Goal: Information Seeking & Learning: Compare options

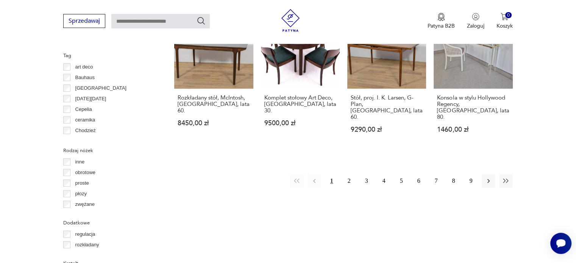
scroll to position [768, 0]
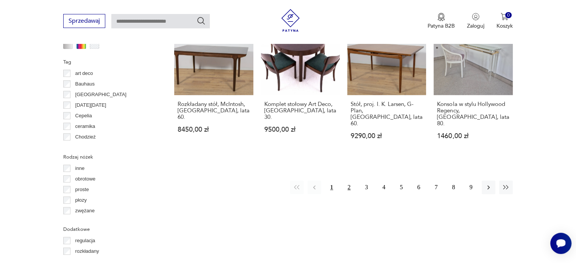
click at [354, 181] on button "2" at bounding box center [349, 188] width 14 height 14
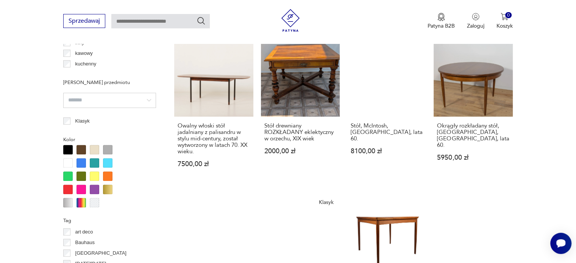
scroll to position [684, 0]
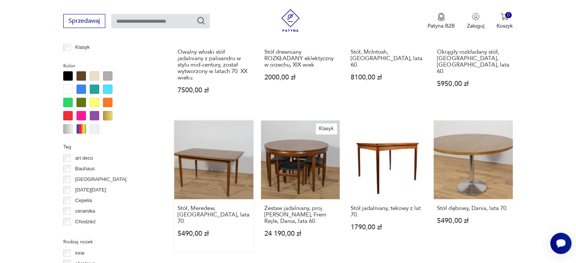
click at [198, 162] on link "Stół, Meredew, [GEOGRAPHIC_DATA], lata 70. 5490,00 zł" at bounding box center [213, 185] width 79 height 131
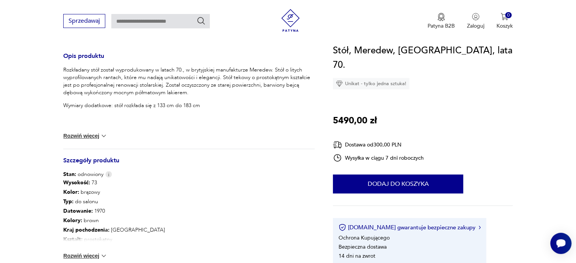
scroll to position [341, 0]
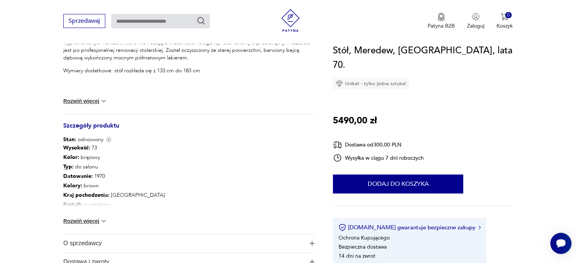
click at [100, 219] on img at bounding box center [104, 221] width 8 height 8
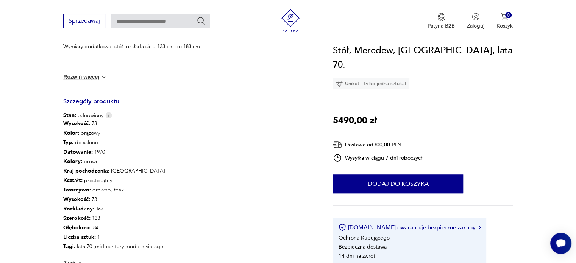
scroll to position [379, 0]
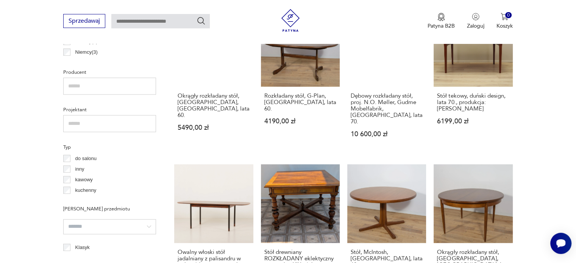
scroll to position [512, 0]
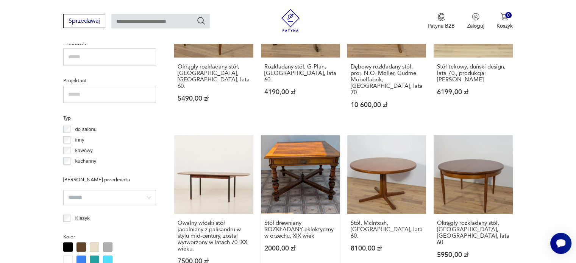
click at [286, 173] on link "Stół drewniany ROZKŁADANY eklektyczny w orzechu, XIX wiek 2000,00 zł" at bounding box center [300, 207] width 79 height 144
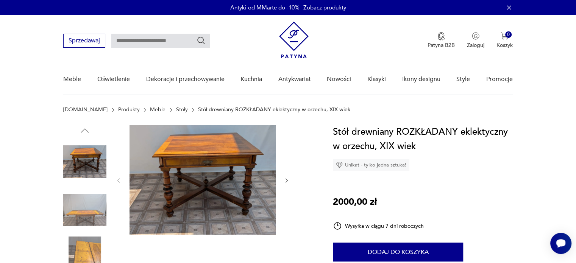
click at [287, 180] on icon "button" at bounding box center [287, 180] width 2 height 5
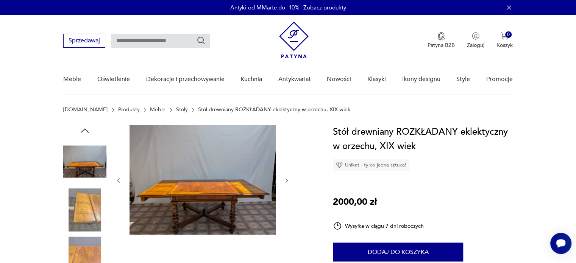
click at [287, 180] on icon "button" at bounding box center [287, 180] width 2 height 5
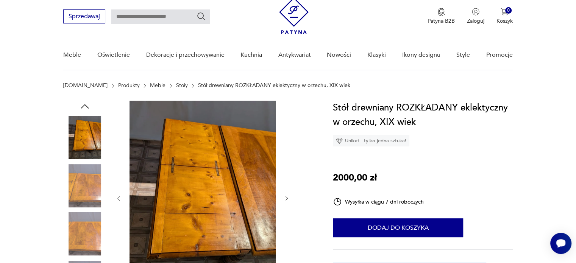
scroll to position [38, 0]
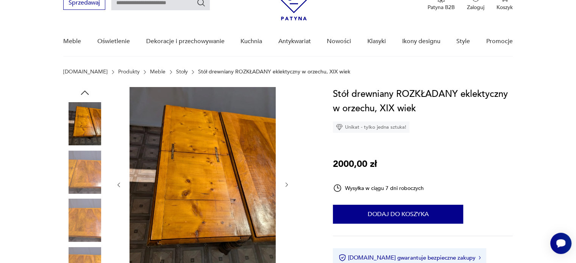
click at [117, 183] on icon "button" at bounding box center [119, 185] width 6 height 6
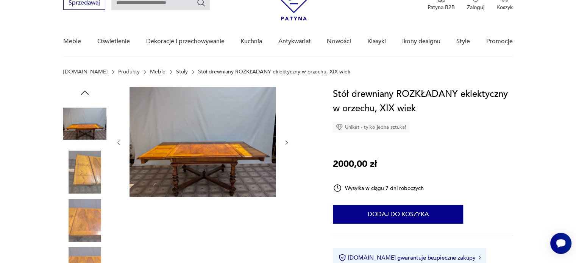
click at [117, 183] on div at bounding box center [203, 142] width 174 height 111
click at [91, 174] on img at bounding box center [84, 172] width 43 height 43
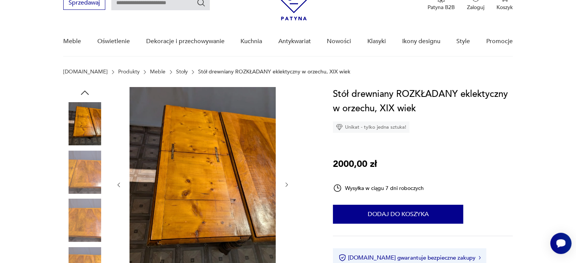
click at [93, 184] on img at bounding box center [84, 172] width 43 height 43
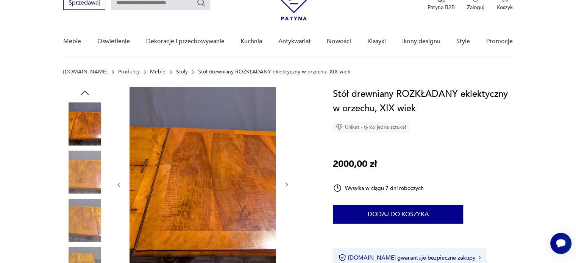
click at [93, 204] on img at bounding box center [84, 220] width 43 height 43
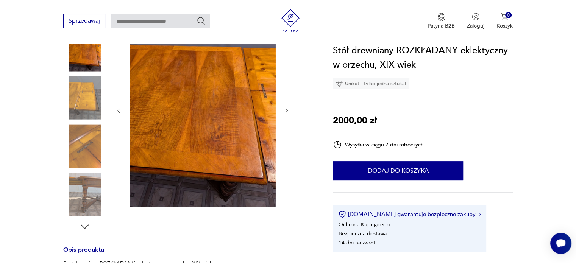
scroll to position [114, 0]
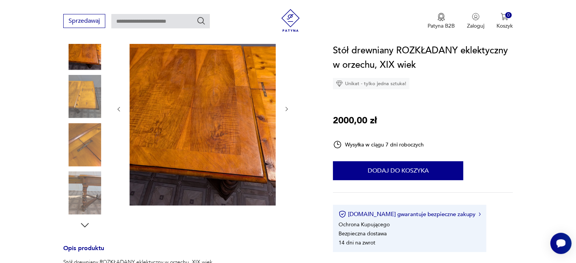
click at [91, 184] on img at bounding box center [84, 193] width 43 height 43
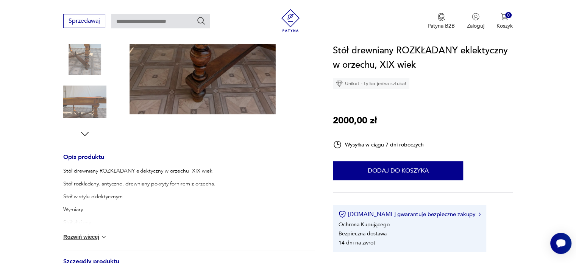
scroll to position [227, 0]
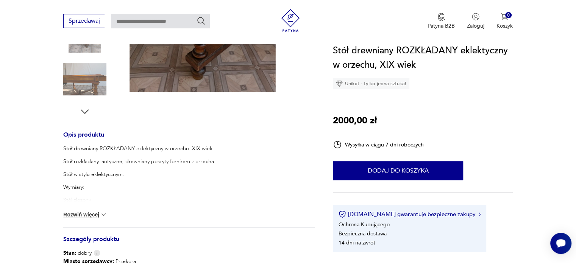
click at [84, 186] on p "Wymiary:" at bounding box center [151, 188] width 177 height 8
click at [92, 214] on button "Rozwiń więcej" at bounding box center [85, 215] width 44 height 8
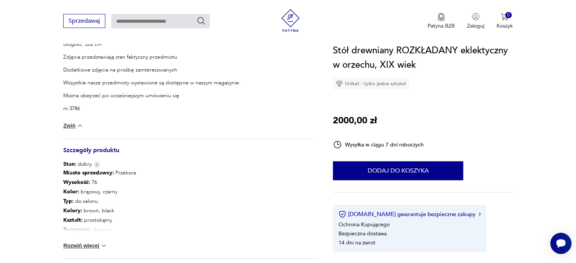
scroll to position [454, 0]
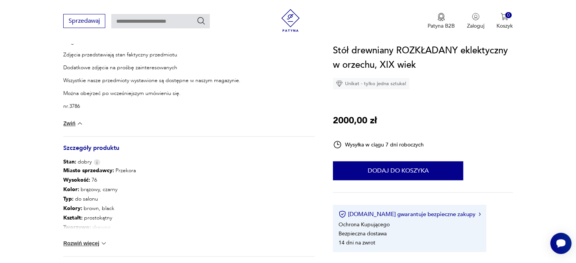
click at [90, 240] on button "Rozwiń więcej" at bounding box center [85, 244] width 44 height 8
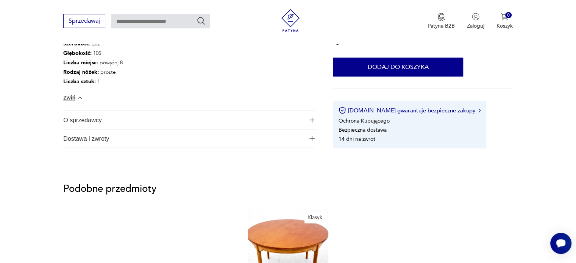
scroll to position [720, 0]
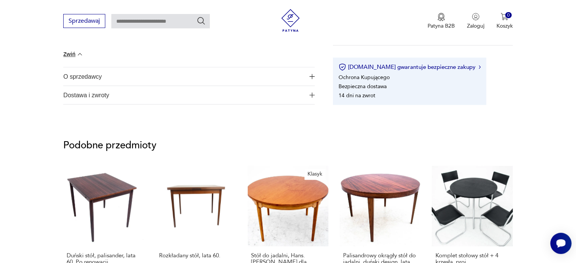
click at [120, 77] on span "O sprzedawcy" at bounding box center [183, 76] width 241 height 18
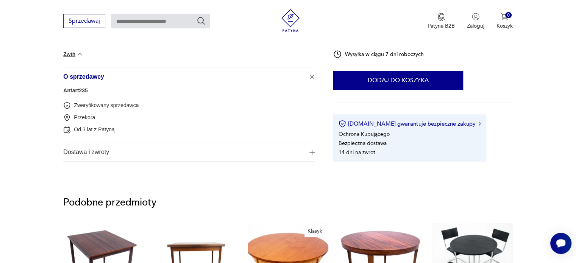
click at [109, 145] on span "Dostawa i zwroty" at bounding box center [183, 152] width 241 height 18
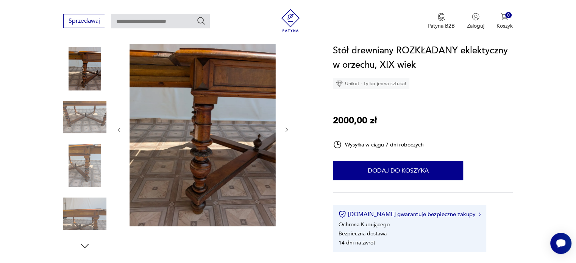
scroll to position [91, 0]
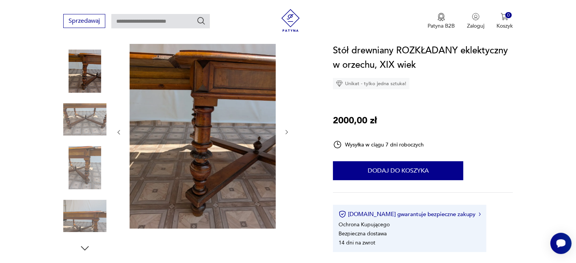
click at [78, 159] on img at bounding box center [84, 167] width 43 height 43
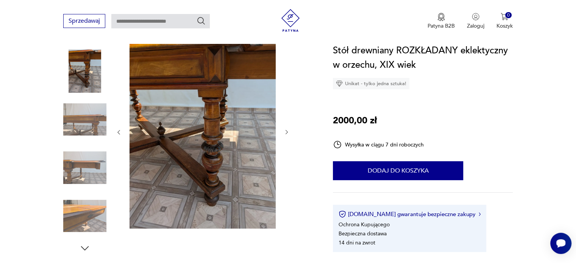
click at [88, 165] on img at bounding box center [84, 167] width 43 height 43
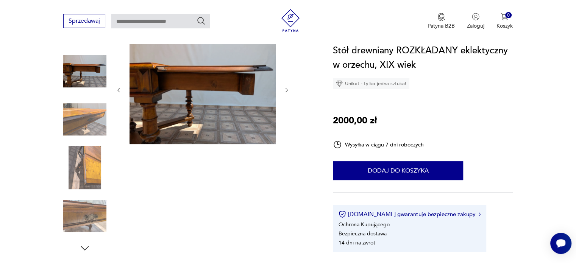
click at [84, 177] on img at bounding box center [84, 167] width 43 height 43
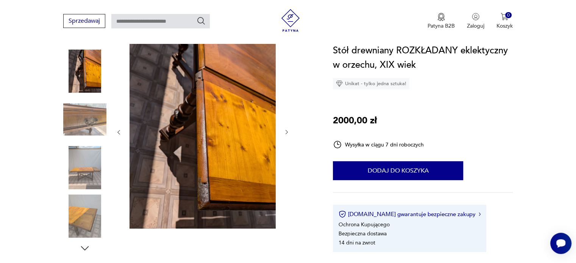
click at [84, 194] on div at bounding box center [84, 144] width 43 height 189
click at [84, 208] on img at bounding box center [84, 216] width 43 height 43
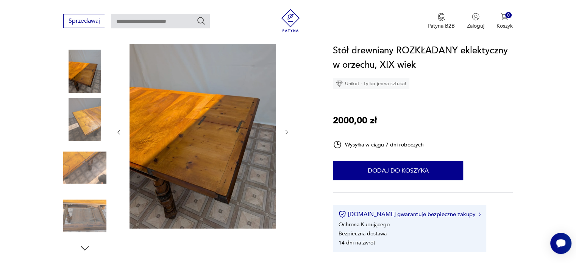
click at [91, 111] on img at bounding box center [84, 119] width 43 height 43
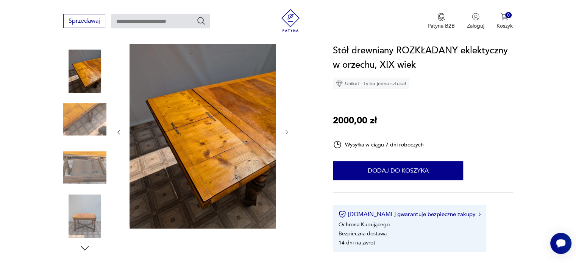
click at [91, 113] on img at bounding box center [84, 119] width 43 height 43
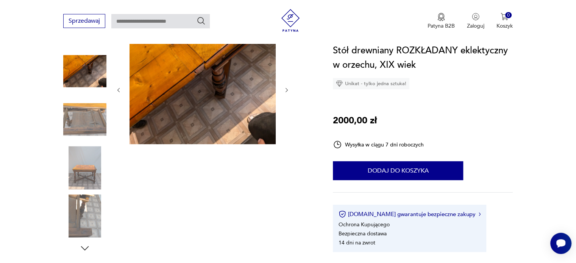
click at [91, 117] on img at bounding box center [84, 119] width 43 height 43
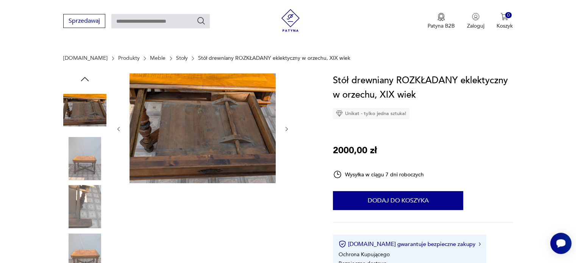
scroll to position [15, 0]
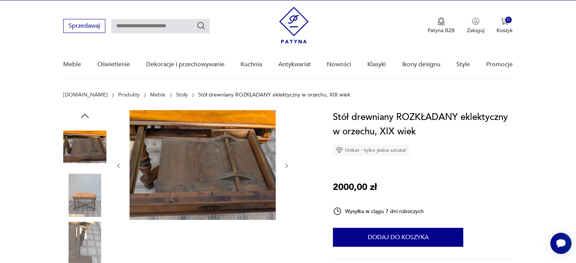
click at [291, 162] on div at bounding box center [188, 220] width 251 height 220
click at [287, 165] on icon "button" at bounding box center [287, 166] width 6 height 6
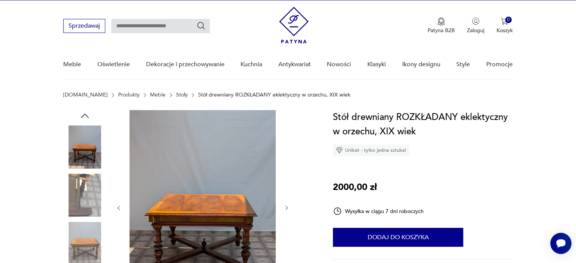
click at [287, 165] on div at bounding box center [203, 208] width 174 height 196
click at [117, 211] on icon "button" at bounding box center [119, 208] width 6 height 6
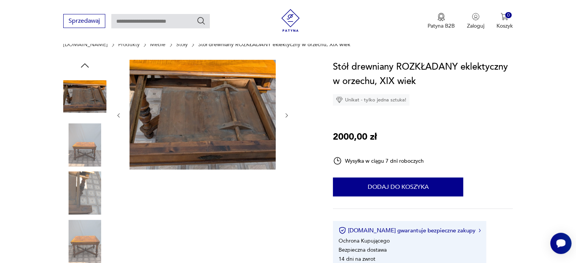
scroll to position [128, 0]
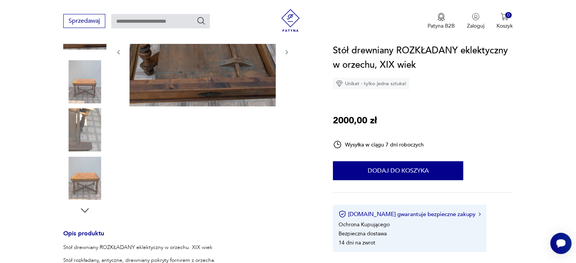
click at [120, 50] on icon "button" at bounding box center [119, 52] width 6 height 6
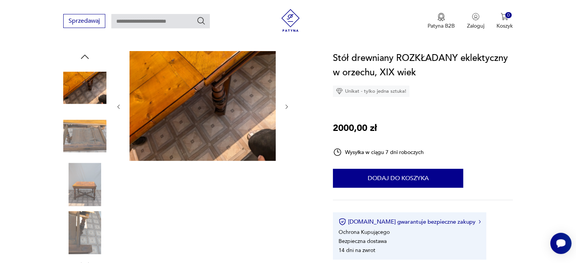
scroll to position [76, 0]
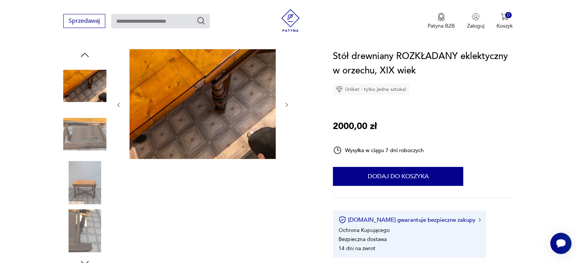
click at [120, 104] on icon "button" at bounding box center [119, 105] width 6 height 6
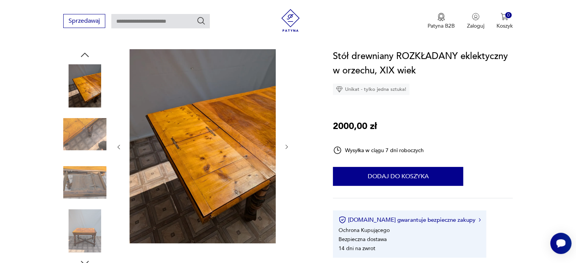
click at [103, 128] on img at bounding box center [84, 134] width 43 height 43
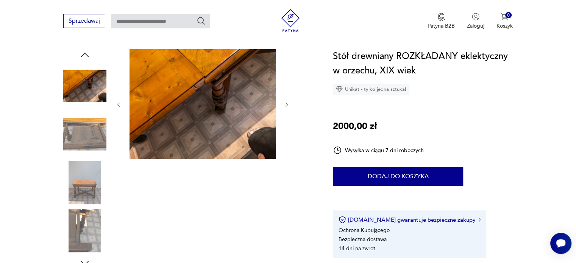
click at [101, 128] on img at bounding box center [84, 134] width 43 height 43
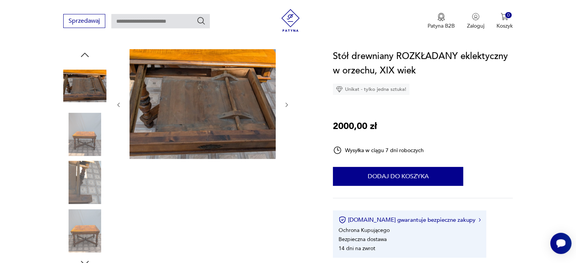
click at [104, 167] on img at bounding box center [84, 182] width 43 height 43
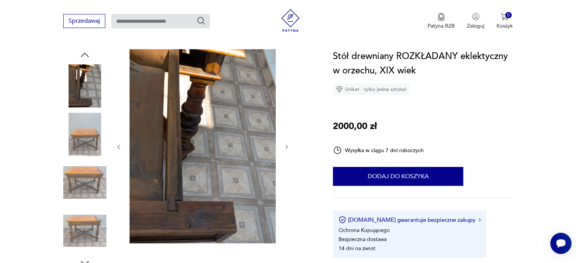
click at [88, 197] on img at bounding box center [84, 182] width 43 height 43
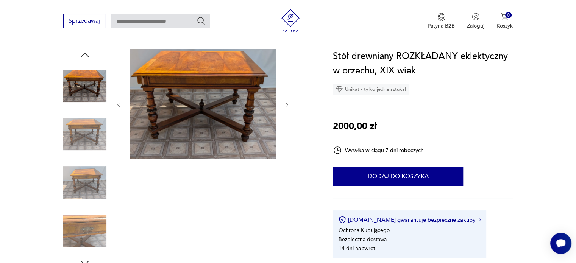
click at [90, 215] on img at bounding box center [84, 230] width 43 height 43
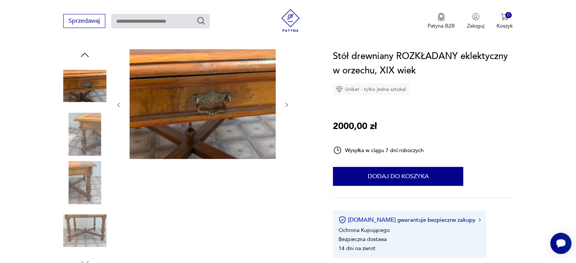
click at [88, 147] on img at bounding box center [84, 134] width 43 height 43
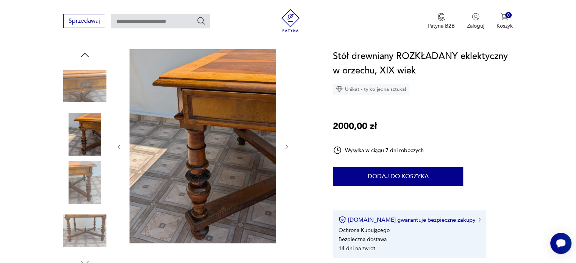
click at [88, 178] on img at bounding box center [84, 182] width 43 height 43
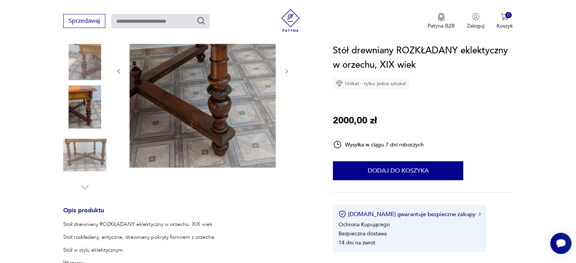
click at [97, 138] on img at bounding box center [84, 155] width 43 height 43
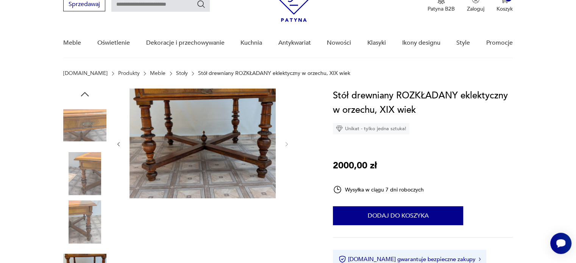
scroll to position [33, 0]
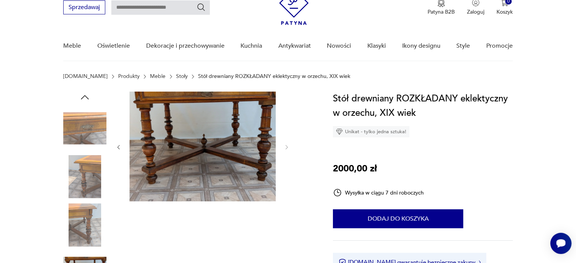
click at [88, 95] on icon "button" at bounding box center [84, 97] width 11 height 11
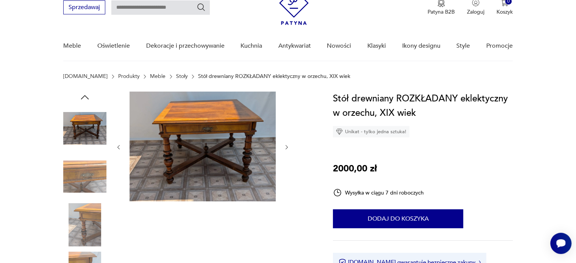
click at [88, 95] on icon "button" at bounding box center [84, 97] width 11 height 11
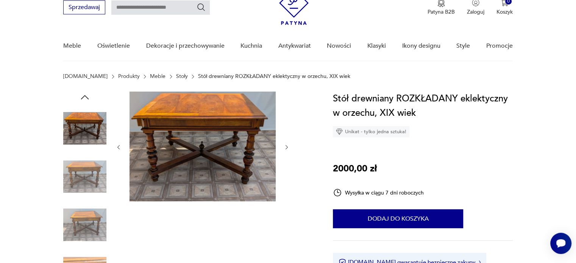
click at [88, 95] on icon "button" at bounding box center [84, 97] width 11 height 11
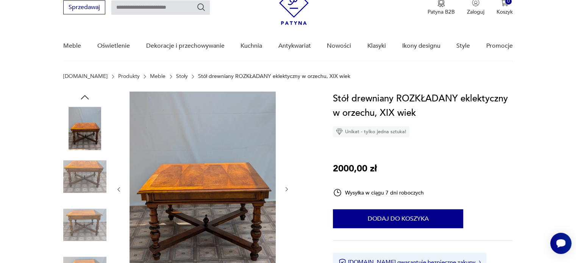
click at [88, 95] on icon "button" at bounding box center [84, 97] width 11 height 11
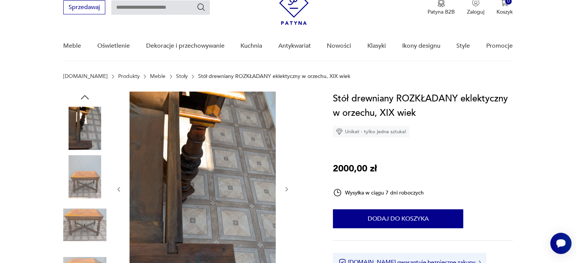
click at [88, 95] on icon "button" at bounding box center [84, 97] width 11 height 11
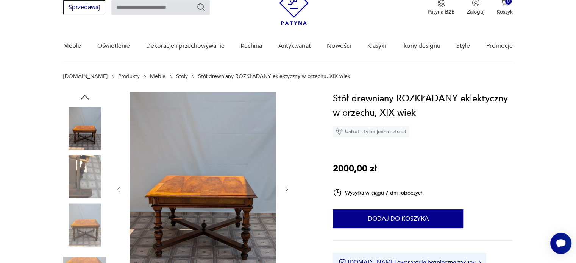
click at [88, 95] on icon "button" at bounding box center [84, 97] width 11 height 11
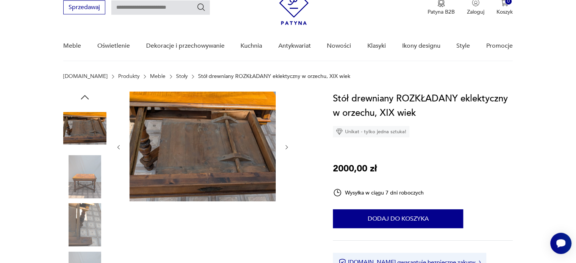
click at [88, 95] on icon "button" at bounding box center [84, 97] width 11 height 11
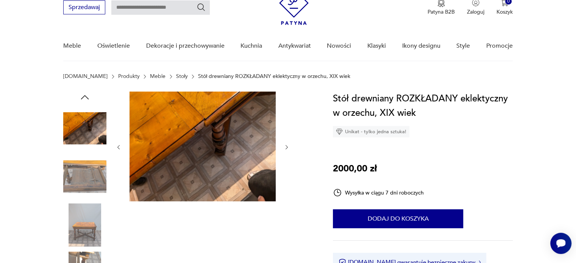
click at [88, 95] on icon "button" at bounding box center [84, 97] width 11 height 11
